Goal: Transaction & Acquisition: Purchase product/service

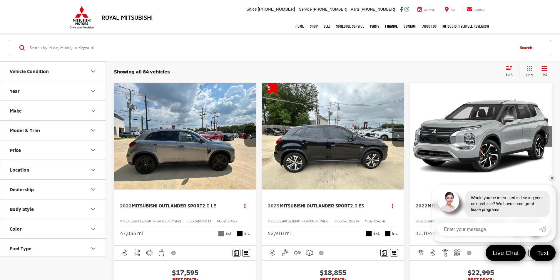
click at [89, 70] on button "Vehicle Condition" at bounding box center [53, 71] width 106 height 19
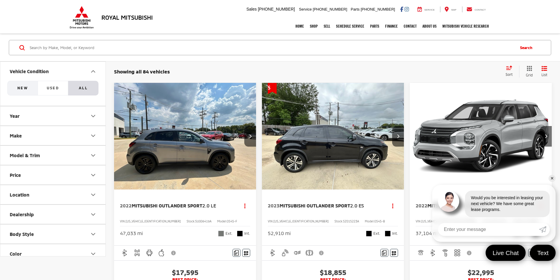
click at [30, 89] on button "NEW" at bounding box center [22, 88] width 30 height 15
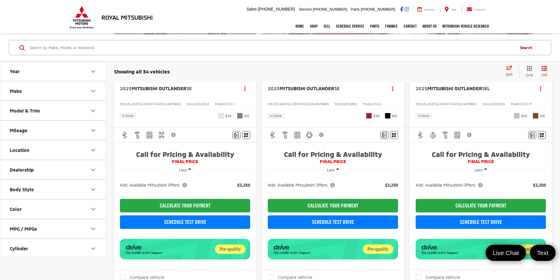
scroll to position [118, 0]
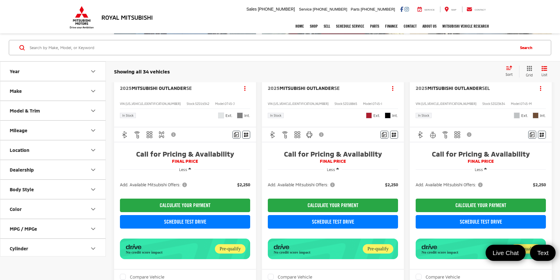
click at [93, 72] on icon "Year" at bounding box center [93, 72] width 4 height 2
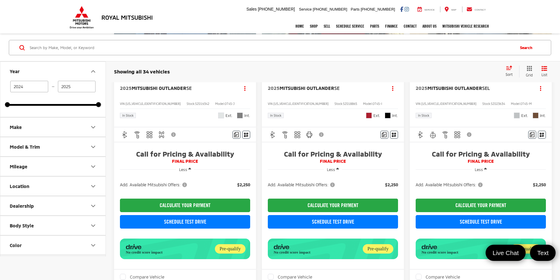
click at [92, 69] on icon "Year" at bounding box center [93, 71] width 7 height 7
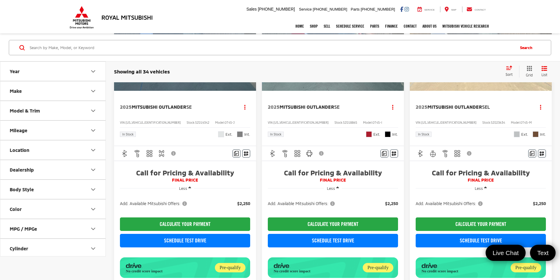
scroll to position [0, 0]
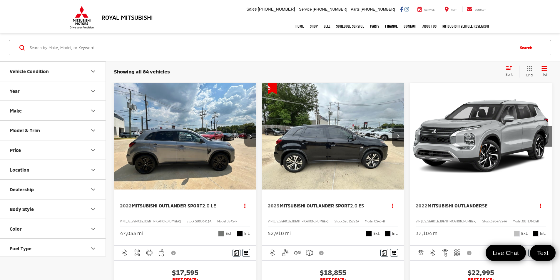
click at [71, 74] on button "Vehicle Condition" at bounding box center [53, 71] width 106 height 19
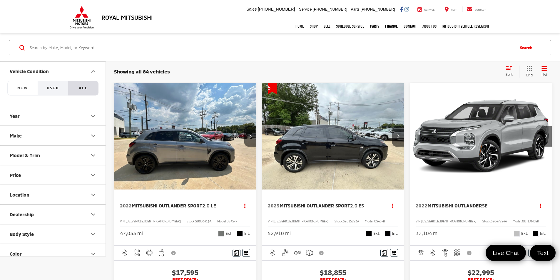
click at [62, 87] on button "Used" at bounding box center [53, 88] width 30 height 15
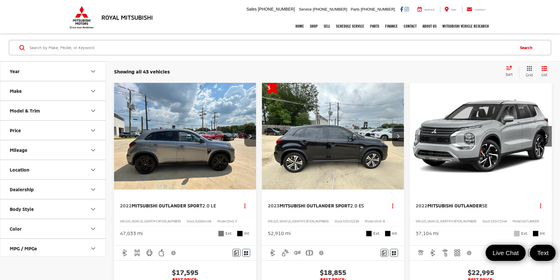
click at [92, 189] on icon "Dealership" at bounding box center [93, 190] width 4 height 2
click at [9, 205] on label "Royal Mitsubishi (43)" at bounding box center [31, 204] width 48 height 10
click at [8, 201] on input "Royal Mitsubishi (43)" at bounding box center [7, 200] width 0 height 0
checkbox input "true"
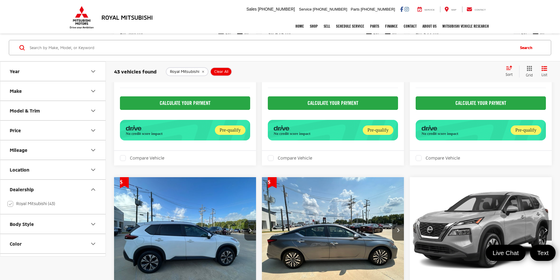
scroll to position [1677, 0]
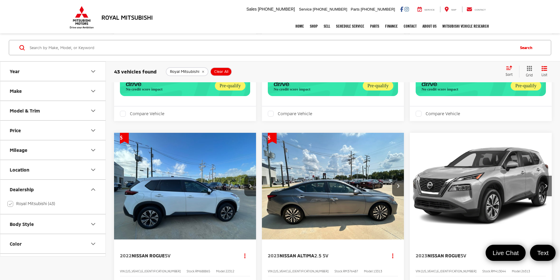
scroll to position [1716, 0]
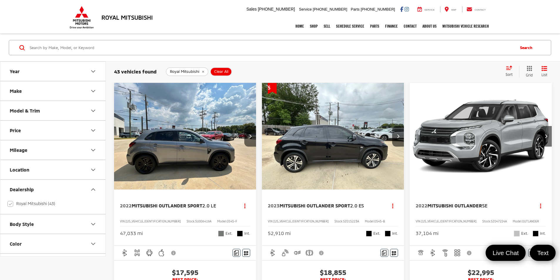
click at [510, 70] on icon "Select sort value" at bounding box center [509, 68] width 5 height 4
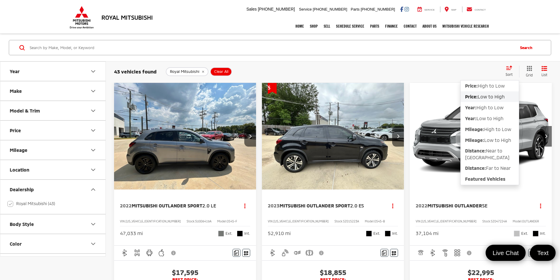
click at [491, 96] on span "Low to High" at bounding box center [491, 97] width 27 height 6
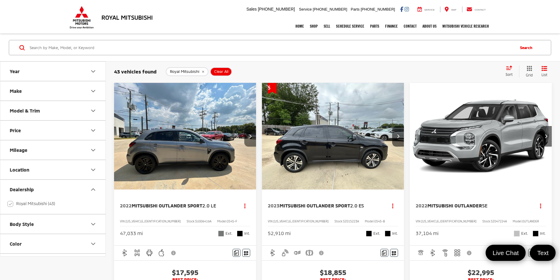
click at [244, 126] on button "Next image" at bounding box center [250, 136] width 12 height 21
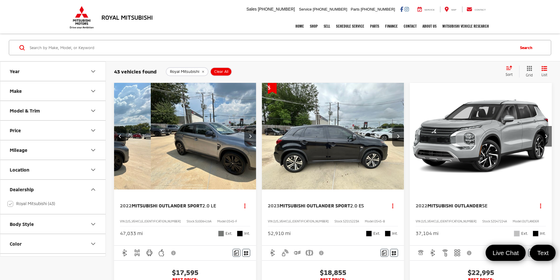
click at [168, 129] on img "2022 Mitsubishi Outlander Sport 2.0 LE 1" at bounding box center [222, 136] width 143 height 107
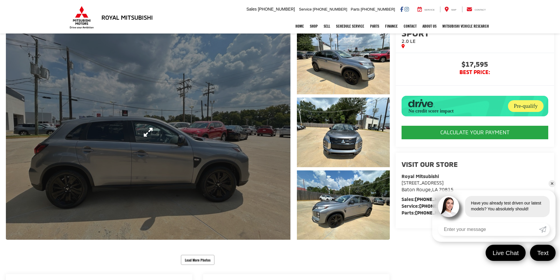
click at [279, 137] on link "Expand Photo 0" at bounding box center [148, 132] width 285 height 215
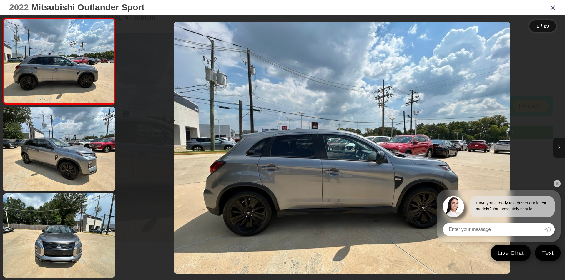
click at [560, 151] on button "Next image" at bounding box center [559, 148] width 12 height 21
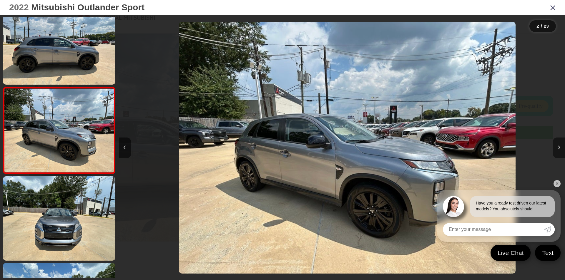
scroll to position [0, 445]
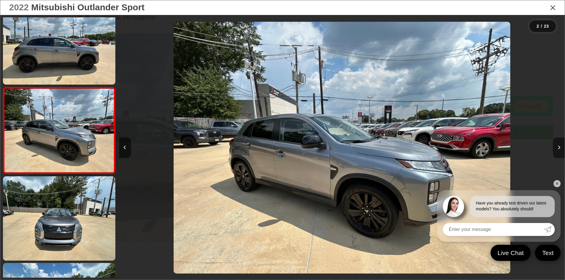
click at [560, 151] on button "Next image" at bounding box center [559, 148] width 12 height 21
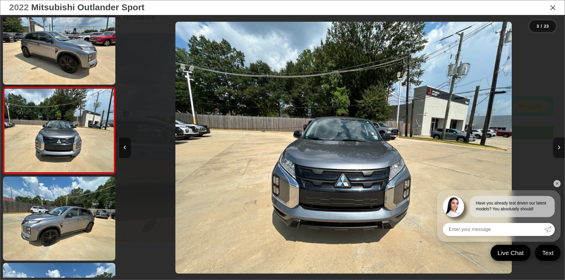
scroll to position [0, 891]
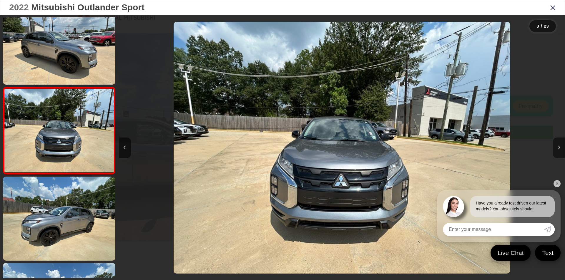
click at [560, 151] on button "Next image" at bounding box center [559, 148] width 12 height 21
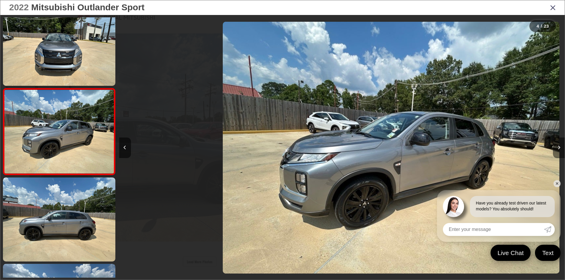
scroll to position [190, 0]
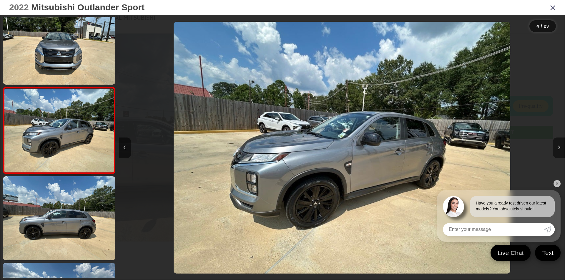
click at [560, 151] on button "Next image" at bounding box center [559, 148] width 12 height 21
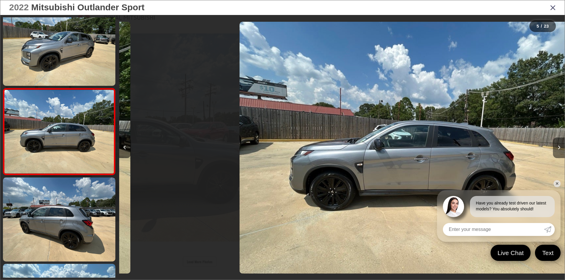
scroll to position [277, 0]
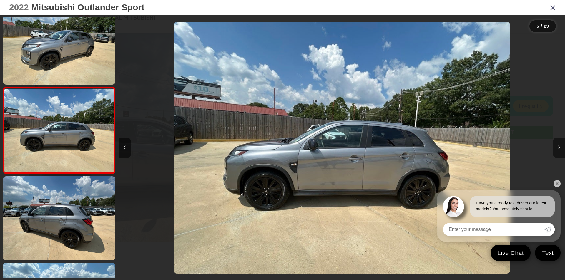
click at [560, 151] on button "Next image" at bounding box center [559, 148] width 12 height 21
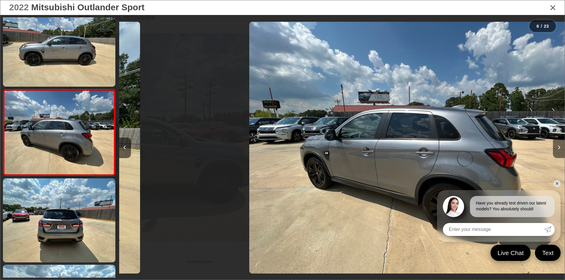
scroll to position [363, 0]
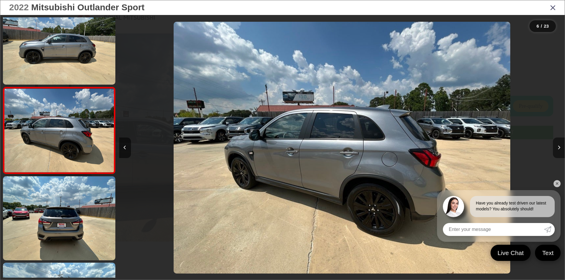
click at [560, 151] on button "Next image" at bounding box center [559, 148] width 12 height 21
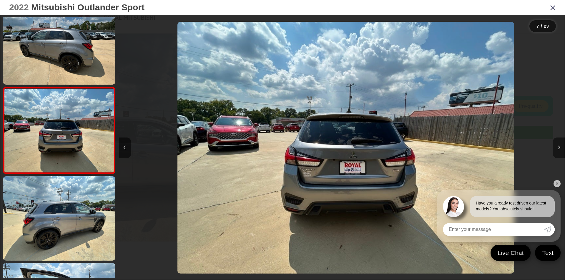
scroll to position [0, 2672]
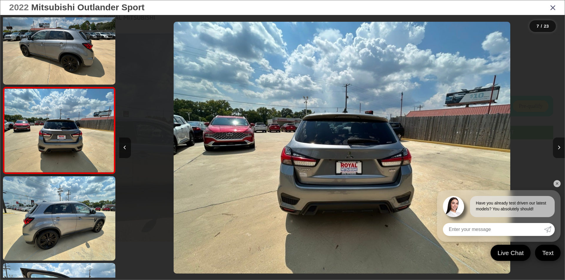
click at [560, 151] on button "Next image" at bounding box center [559, 148] width 12 height 21
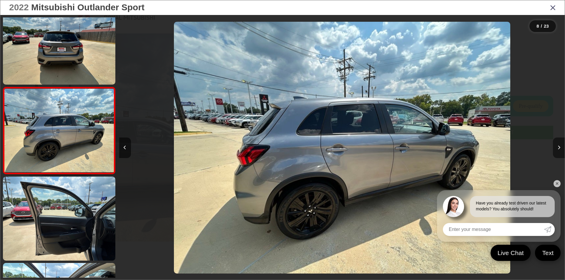
scroll to position [0, 3118]
click at [560, 151] on button "Next image" at bounding box center [559, 148] width 12 height 21
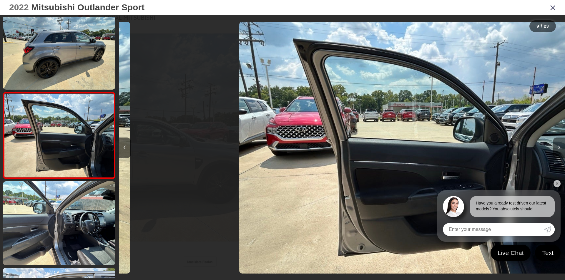
scroll to position [623, 0]
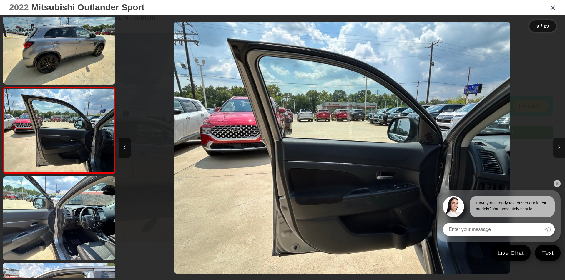
click at [560, 151] on button "Next image" at bounding box center [559, 148] width 12 height 21
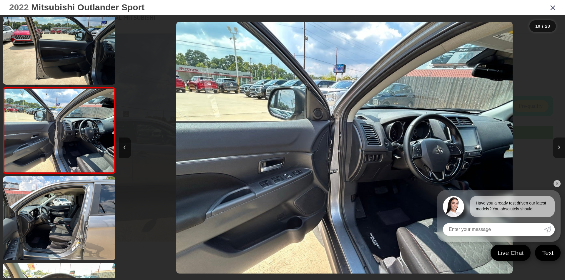
scroll to position [0, 0]
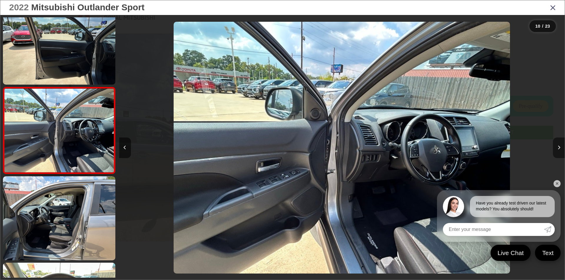
click at [560, 151] on button "Next image" at bounding box center [559, 148] width 12 height 21
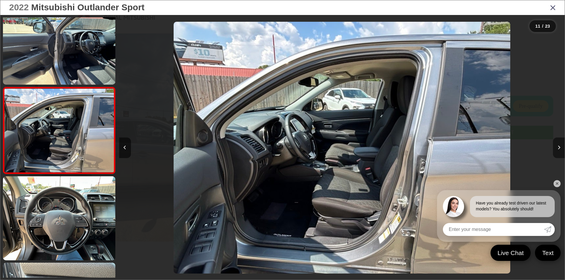
click at [560, 151] on button "Next image" at bounding box center [559, 148] width 12 height 21
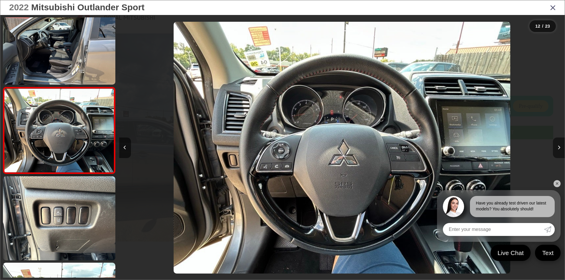
click at [560, 151] on button "Next image" at bounding box center [559, 148] width 12 height 21
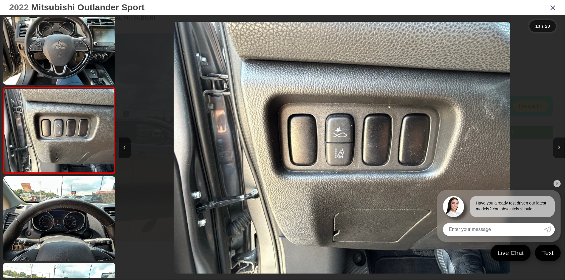
click at [560, 151] on button "Next image" at bounding box center [559, 148] width 12 height 21
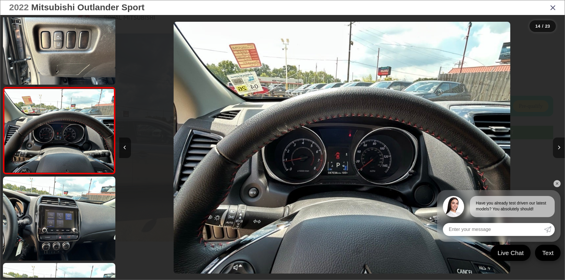
click at [560, 151] on button "Next image" at bounding box center [559, 148] width 12 height 21
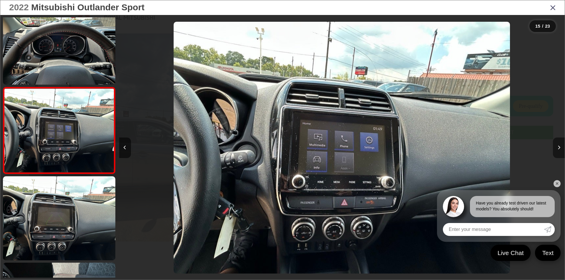
click at [560, 151] on button "Next image" at bounding box center [559, 148] width 12 height 21
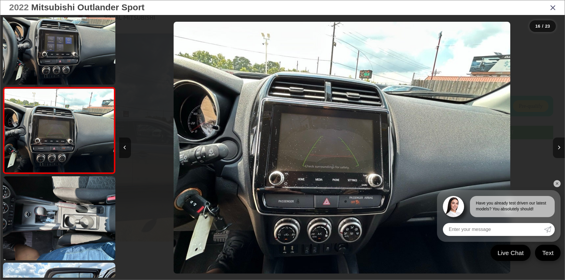
click at [560, 151] on button "Next image" at bounding box center [559, 148] width 12 height 21
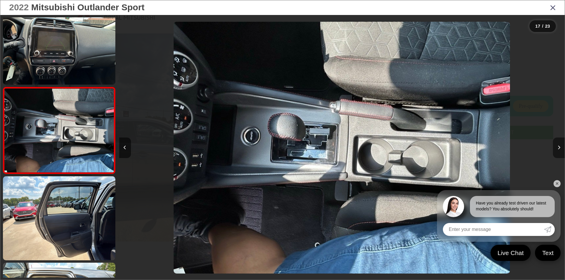
click at [560, 151] on button "Next image" at bounding box center [559, 148] width 12 height 21
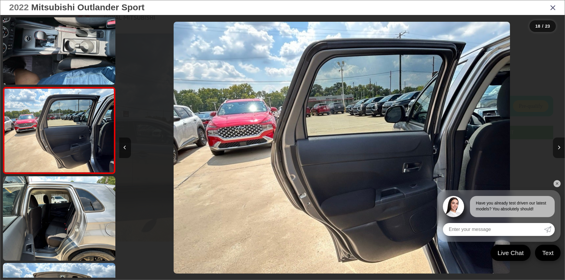
click at [560, 151] on button "Next image" at bounding box center [559, 148] width 12 height 21
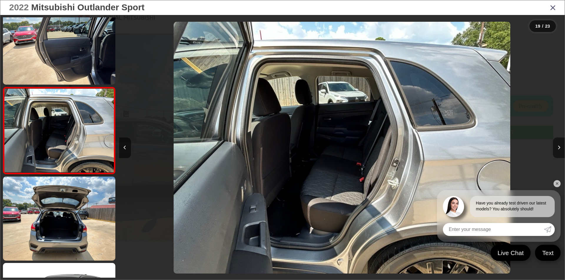
click at [560, 151] on button "Next image" at bounding box center [559, 148] width 12 height 21
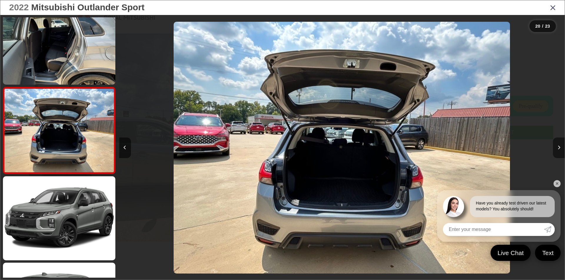
click at [560, 151] on button "Next image" at bounding box center [559, 148] width 12 height 21
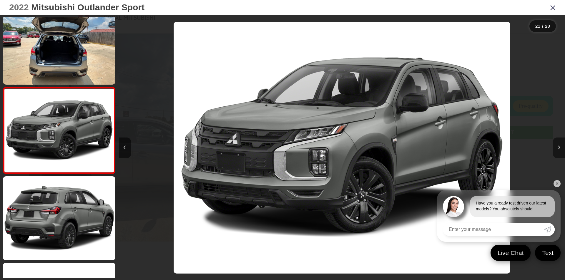
click at [560, 151] on button "Next image" at bounding box center [559, 148] width 12 height 21
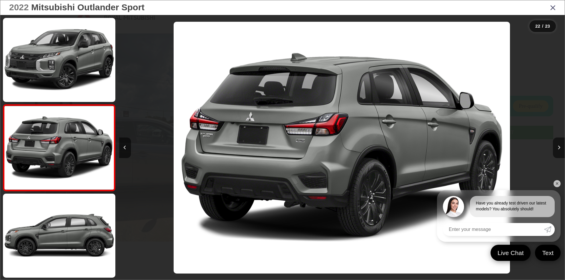
click at [551, 8] on icon "Close gallery" at bounding box center [553, 8] width 6 height 8
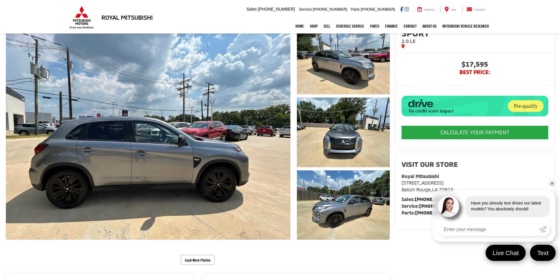
click at [520, 106] on div "Pre-qualify" at bounding box center [526, 106] width 36 height 12
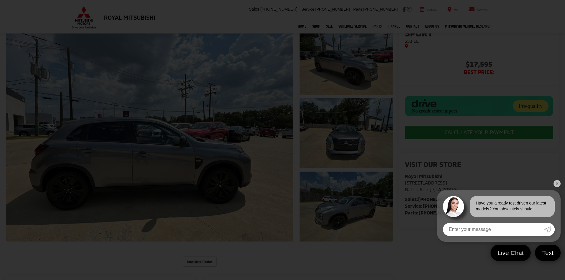
click at [178, 154] on div at bounding box center [282, 140] width 565 height 280
click at [555, 182] on link "✕" at bounding box center [556, 183] width 7 height 7
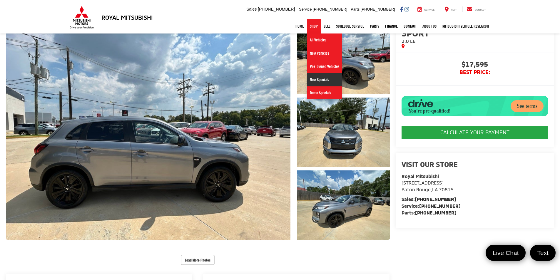
click at [324, 81] on link "New Specials" at bounding box center [324, 79] width 35 height 13
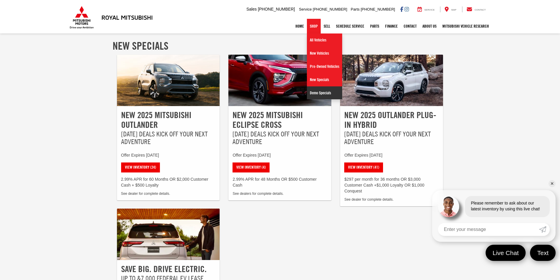
click at [324, 91] on link "Demo Specials" at bounding box center [324, 92] width 35 height 13
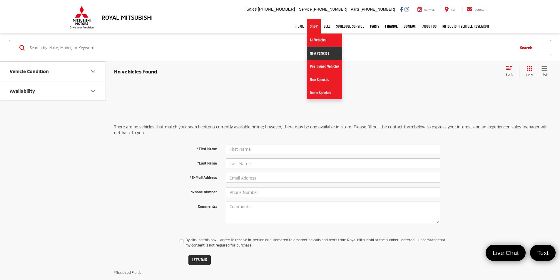
click at [324, 54] on link "New Vehicles" at bounding box center [324, 53] width 35 height 13
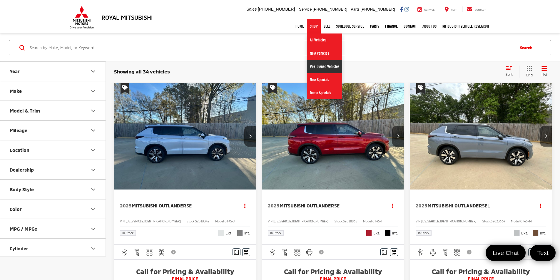
click at [326, 64] on link "Pre-Owned Vehicles" at bounding box center [324, 66] width 35 height 13
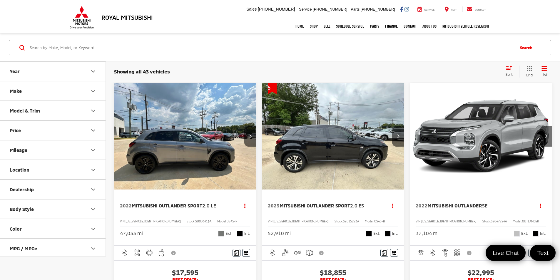
click at [511, 70] on div "Sort" at bounding box center [511, 72] width 16 height 12
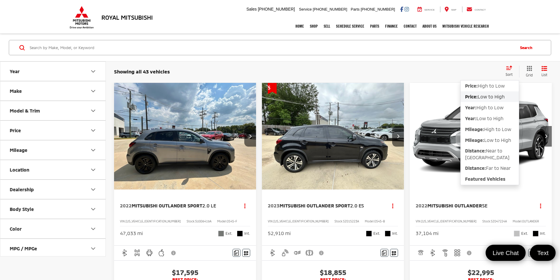
click at [502, 95] on span "Low to High" at bounding box center [491, 97] width 27 height 6
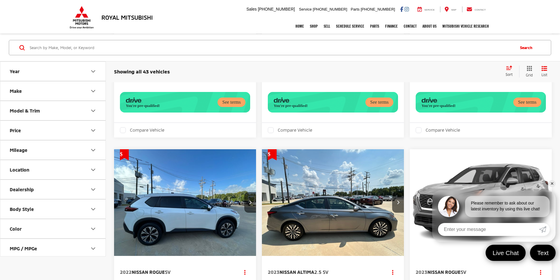
scroll to position [1716, 0]
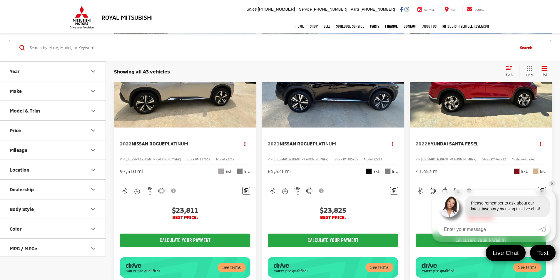
scroll to position [382, 0]
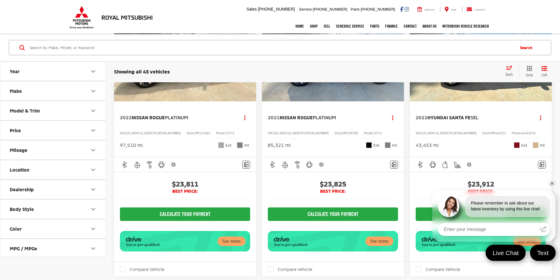
click at [514, 242] on div "See terms" at bounding box center [528, 241] width 28 height 9
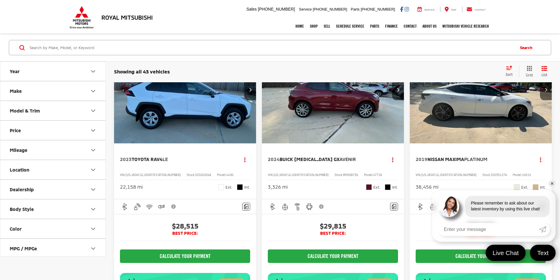
scroll to position [1399, 0]
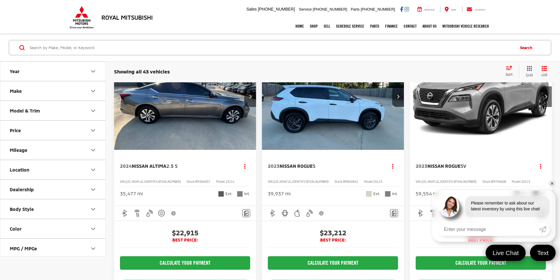
scroll to position [29, 0]
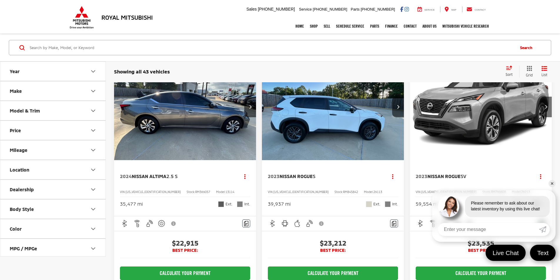
click at [167, 99] on img "2024 Nissan Altima 2.5 S 0" at bounding box center [185, 107] width 143 height 107
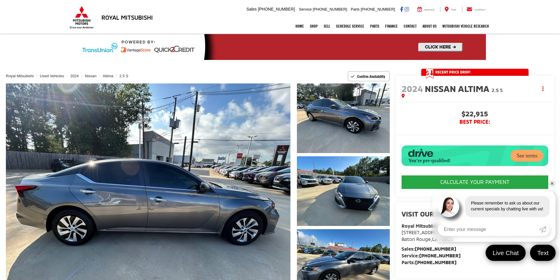
click at [519, 157] on div "See terms" at bounding box center [527, 156] width 33 height 12
